Goal: Use online tool/utility: Utilize a website feature to perform a specific function

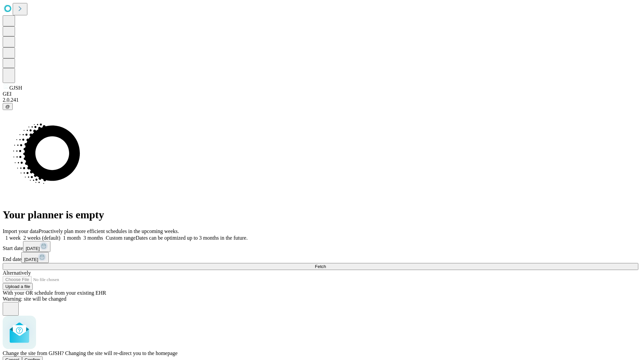
click at [40, 358] on span "Confirm" at bounding box center [33, 360] width 16 height 5
click at [21, 235] on label "1 week" at bounding box center [12, 238] width 18 height 6
click at [326, 264] on span "Fetch" at bounding box center [320, 266] width 11 height 5
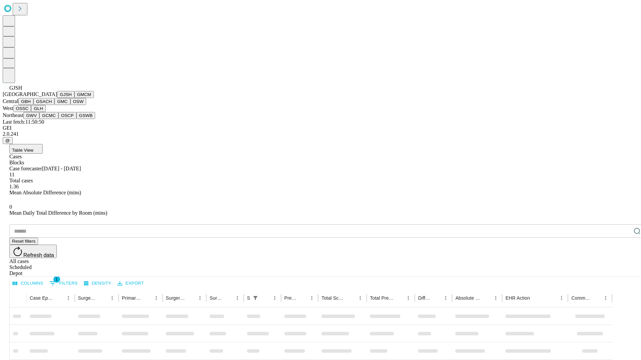
click at [74, 98] on button "GMCM" at bounding box center [83, 94] width 19 height 7
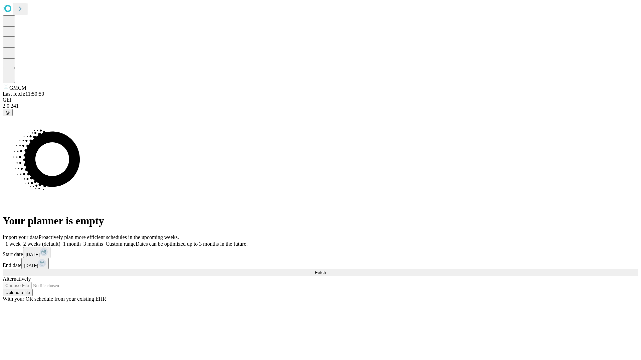
click at [21, 241] on label "1 week" at bounding box center [12, 244] width 18 height 6
click at [326, 270] on span "Fetch" at bounding box center [320, 272] width 11 height 5
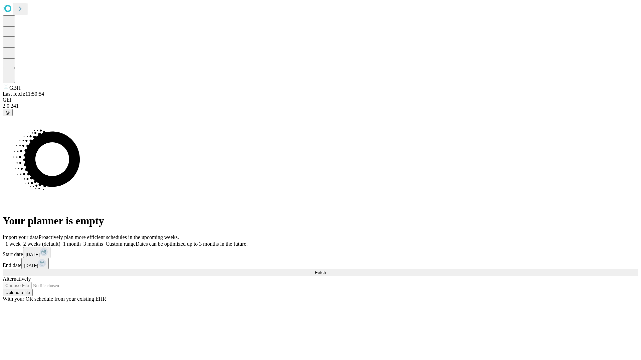
click at [326, 270] on span "Fetch" at bounding box center [320, 272] width 11 height 5
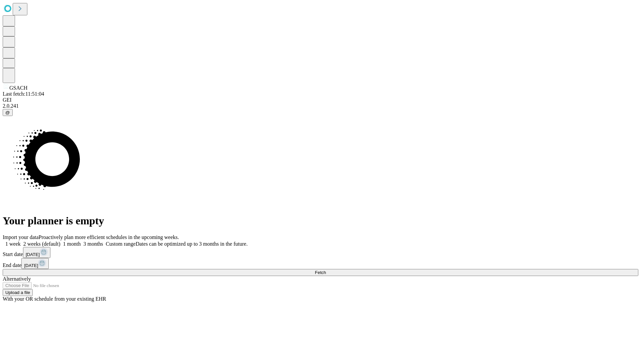
click at [21, 241] on label "1 week" at bounding box center [12, 244] width 18 height 6
click at [326, 270] on span "Fetch" at bounding box center [320, 272] width 11 height 5
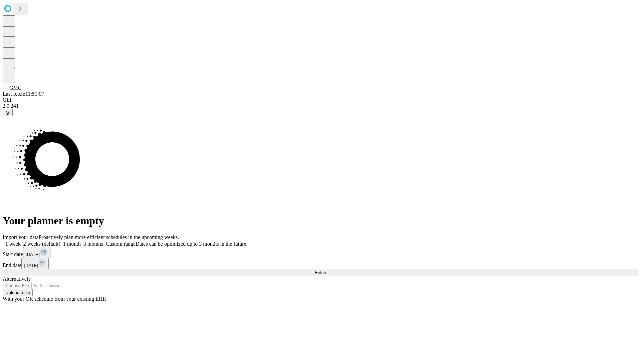
click at [21, 241] on label "1 week" at bounding box center [12, 244] width 18 height 6
click at [326, 270] on span "Fetch" at bounding box center [320, 272] width 11 height 5
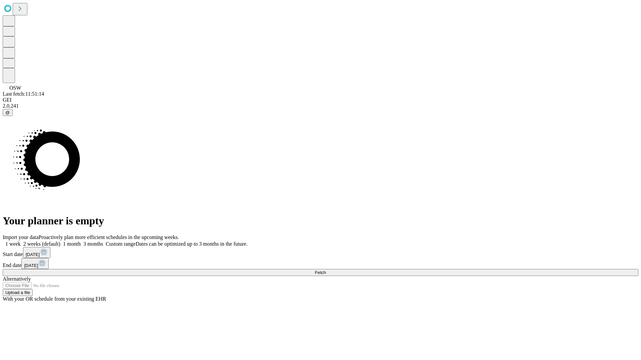
click at [21, 241] on label "1 week" at bounding box center [12, 244] width 18 height 6
click at [326, 270] on span "Fetch" at bounding box center [320, 272] width 11 height 5
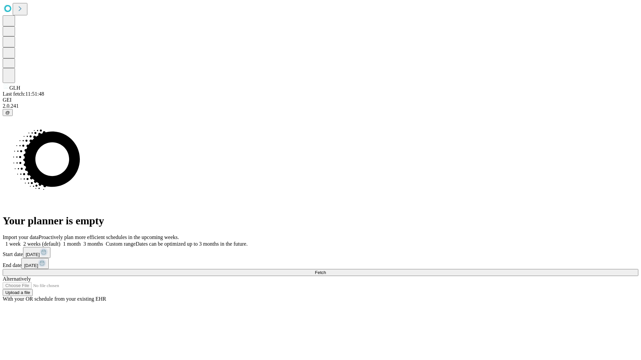
click at [21, 241] on label "1 week" at bounding box center [12, 244] width 18 height 6
click at [326, 270] on span "Fetch" at bounding box center [320, 272] width 11 height 5
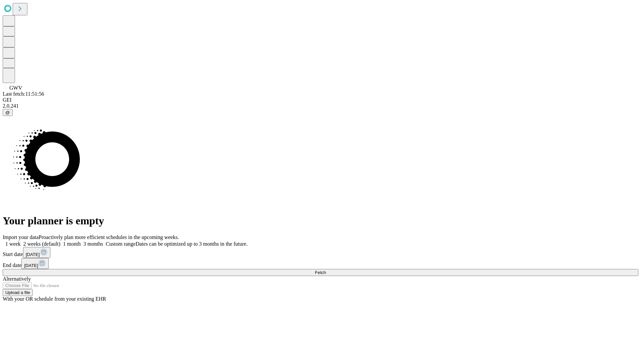
click at [21, 241] on label "1 week" at bounding box center [12, 244] width 18 height 6
click at [326, 270] on span "Fetch" at bounding box center [320, 272] width 11 height 5
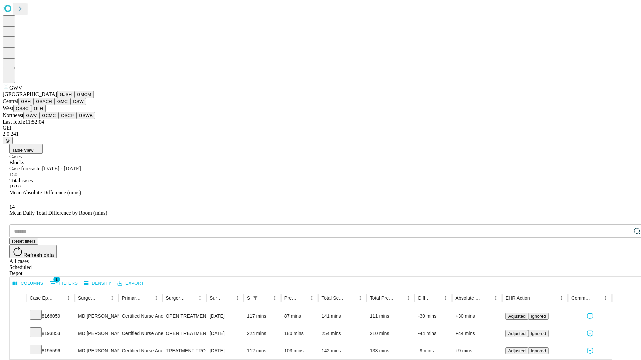
click at [52, 119] on button "GCMC" at bounding box center [48, 115] width 19 height 7
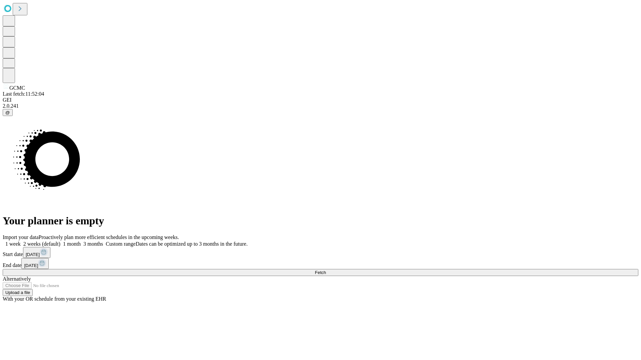
click at [21, 241] on label "1 week" at bounding box center [12, 244] width 18 height 6
click at [326, 270] on span "Fetch" at bounding box center [320, 272] width 11 height 5
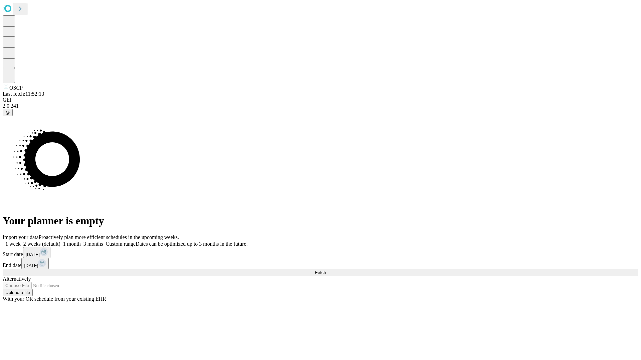
click at [21, 241] on label "1 week" at bounding box center [12, 244] width 18 height 6
click at [326, 270] on span "Fetch" at bounding box center [320, 272] width 11 height 5
